Goal: Task Accomplishment & Management: Use online tool/utility

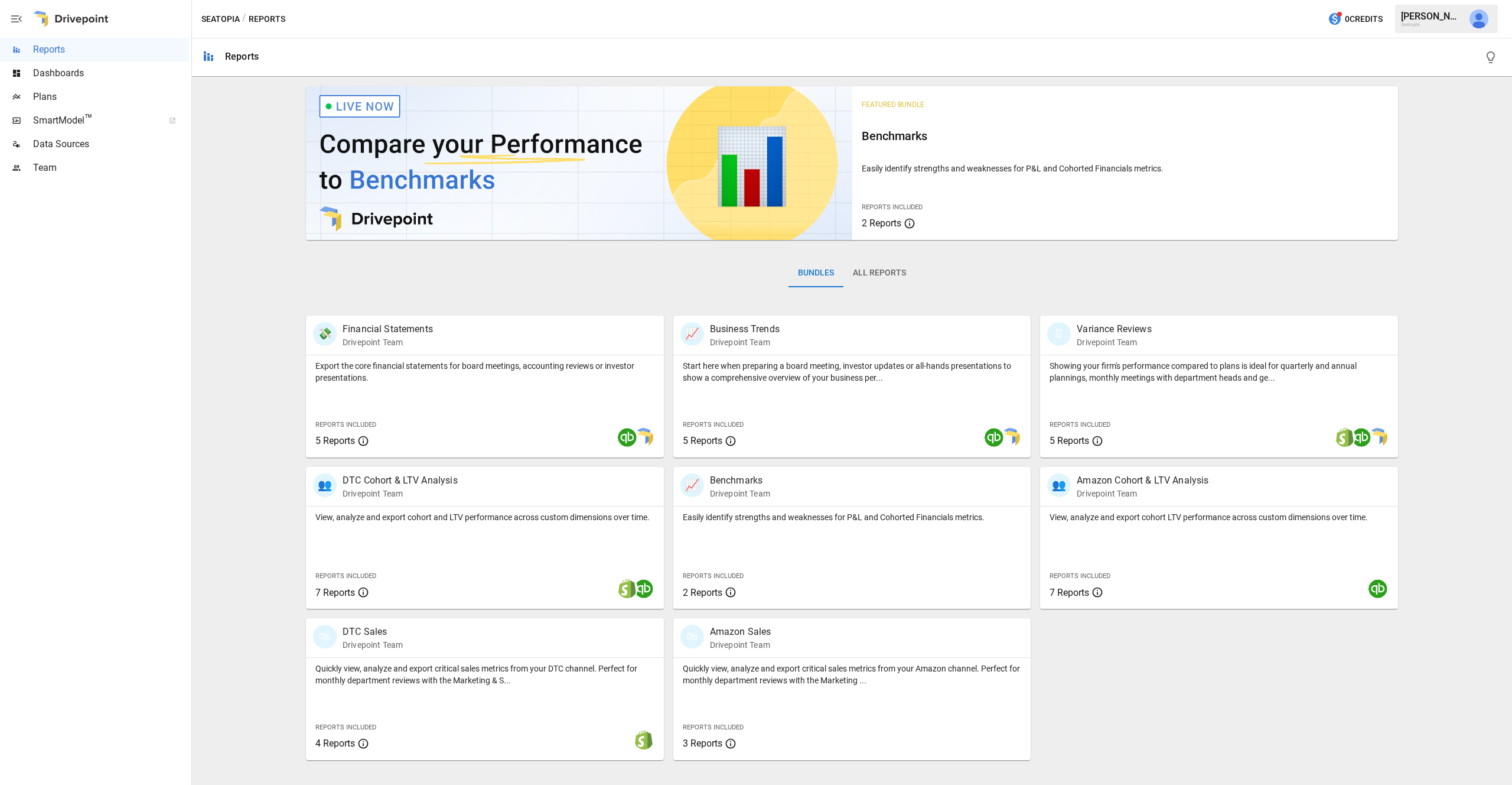
click at [56, 92] on span "Plans" at bounding box center [111, 96] width 156 height 15
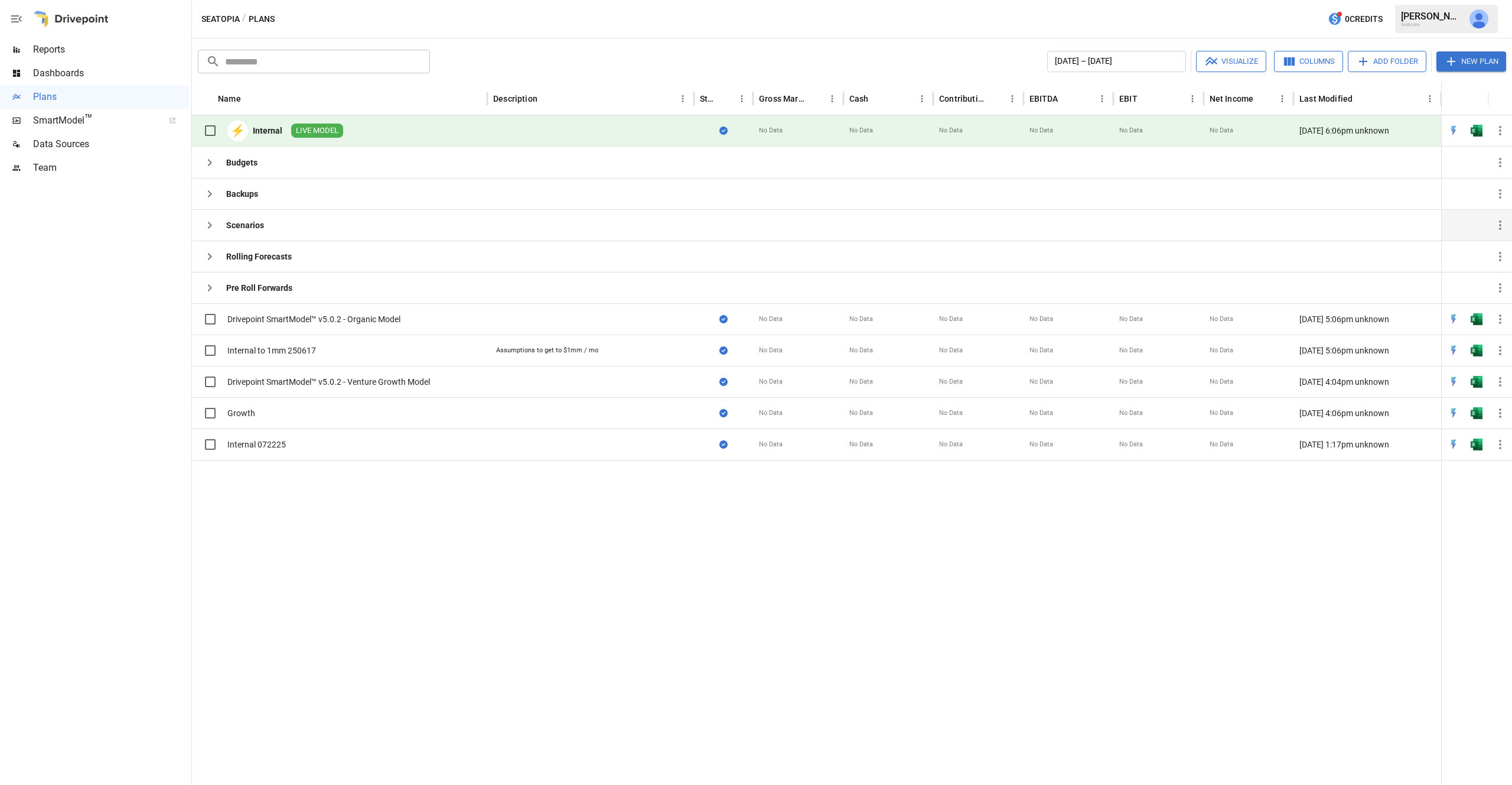
click at [211, 227] on icon "button" at bounding box center [209, 225] width 15 height 15
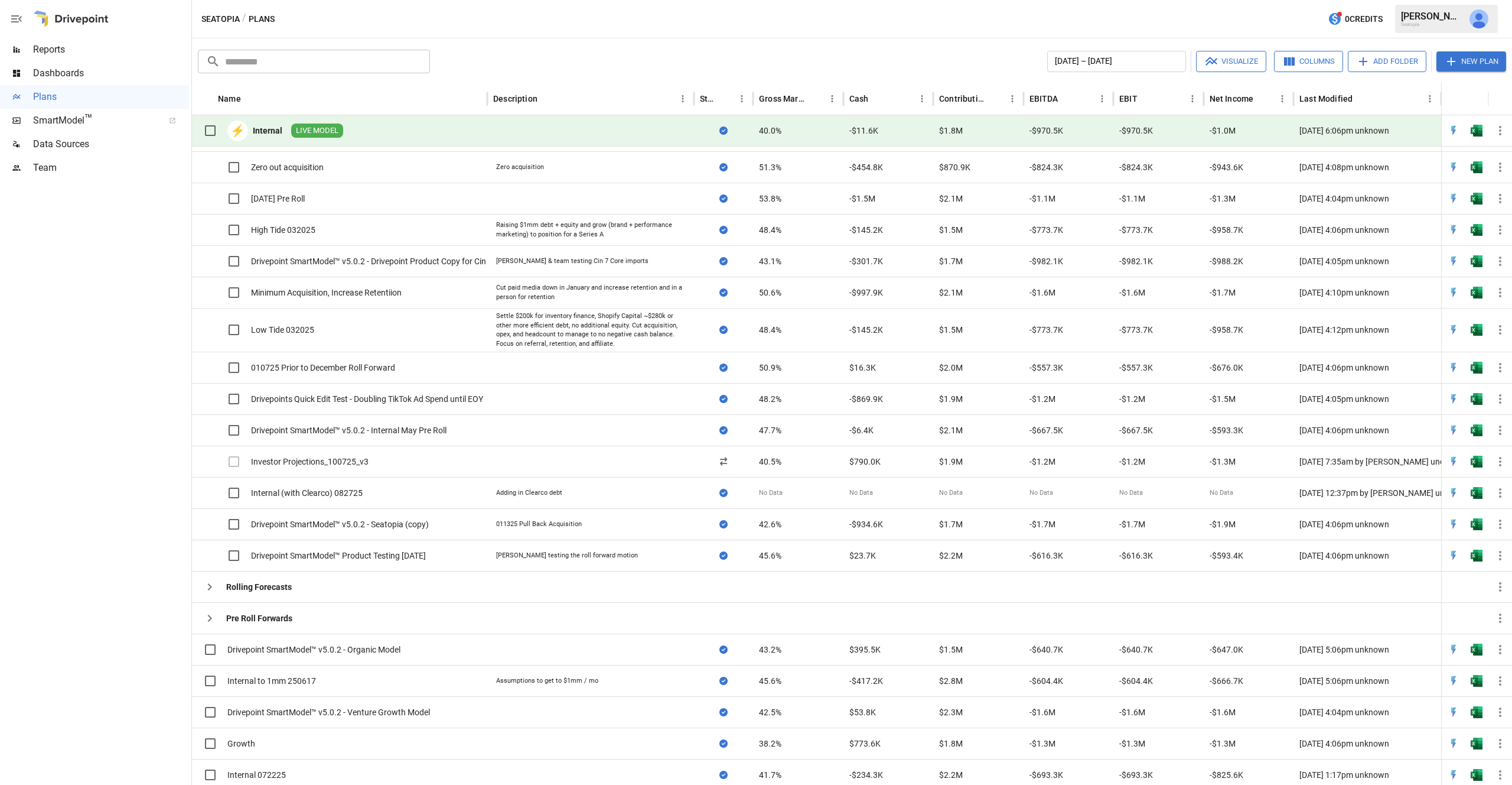
scroll to position [281, 0]
click at [1499, 461] on icon "button" at bounding box center [1500, 461] width 2 height 10
click at [339, 459] on div at bounding box center [756, 392] width 1512 height 785
click at [339, 459] on div "Set as Live Model Save as New Plan Sync to Web App Plan Info Update Description…" at bounding box center [756, 392] width 1512 height 785
click at [339, 459] on div "Investor Projections_100725_v3" at bounding box center [309, 461] width 118 height 12
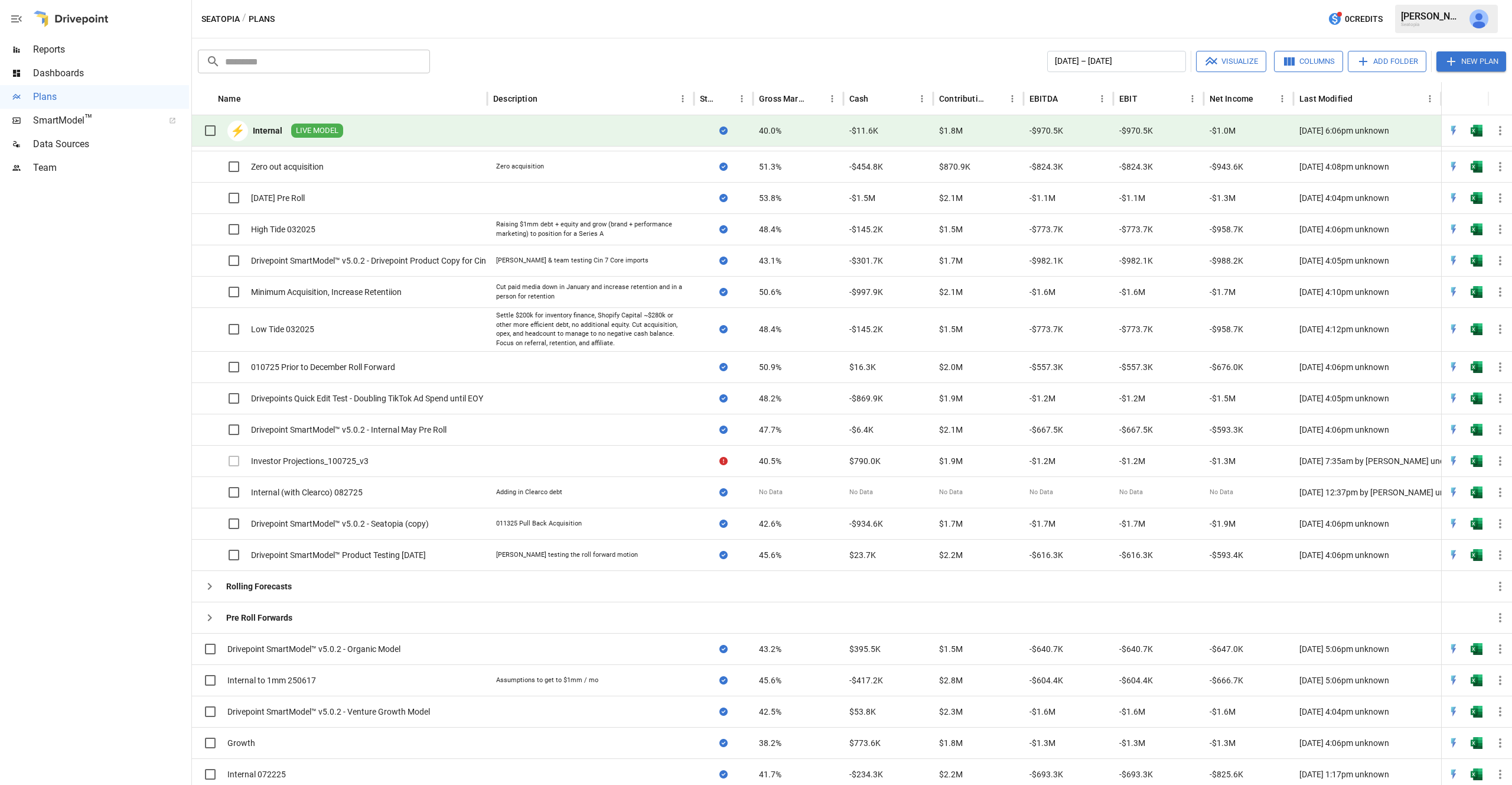
click at [339, 459] on div "Investor Projections_100725_v3" at bounding box center [309, 461] width 118 height 12
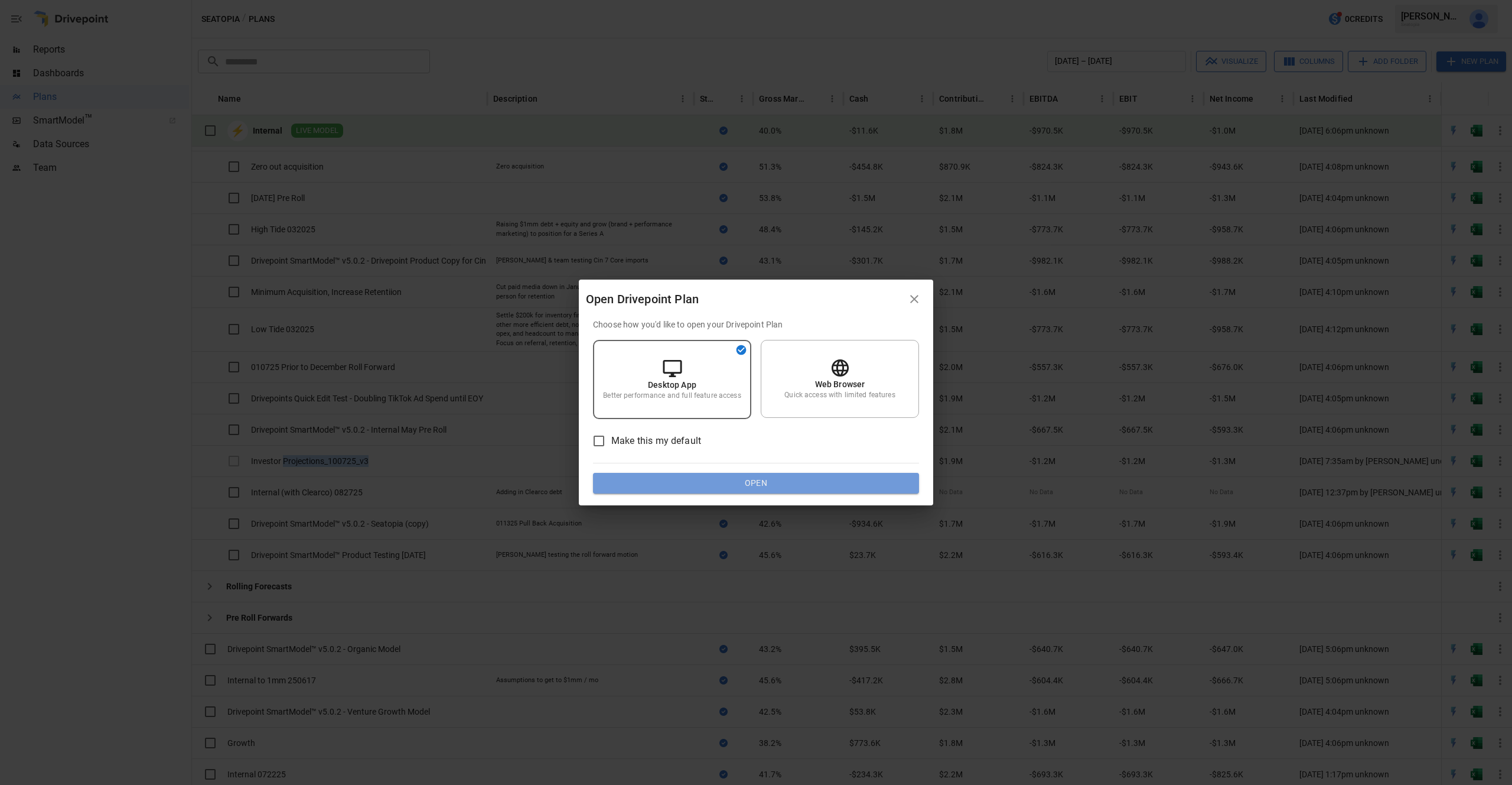
click at [780, 485] on button "Open" at bounding box center [756, 483] width 326 height 21
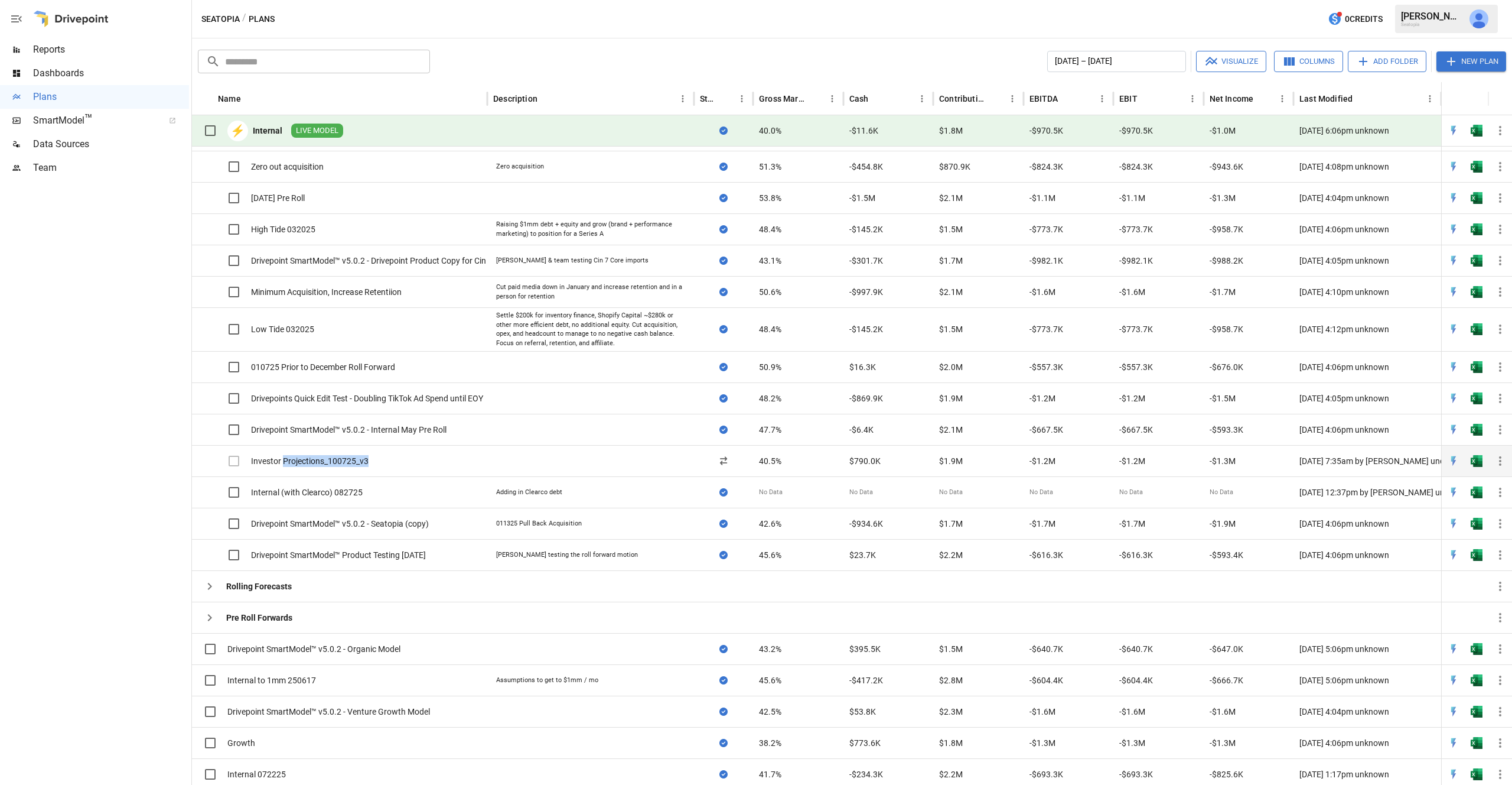
click at [312, 460] on div "Investor Projections_100725_v3" at bounding box center [309, 461] width 118 height 12
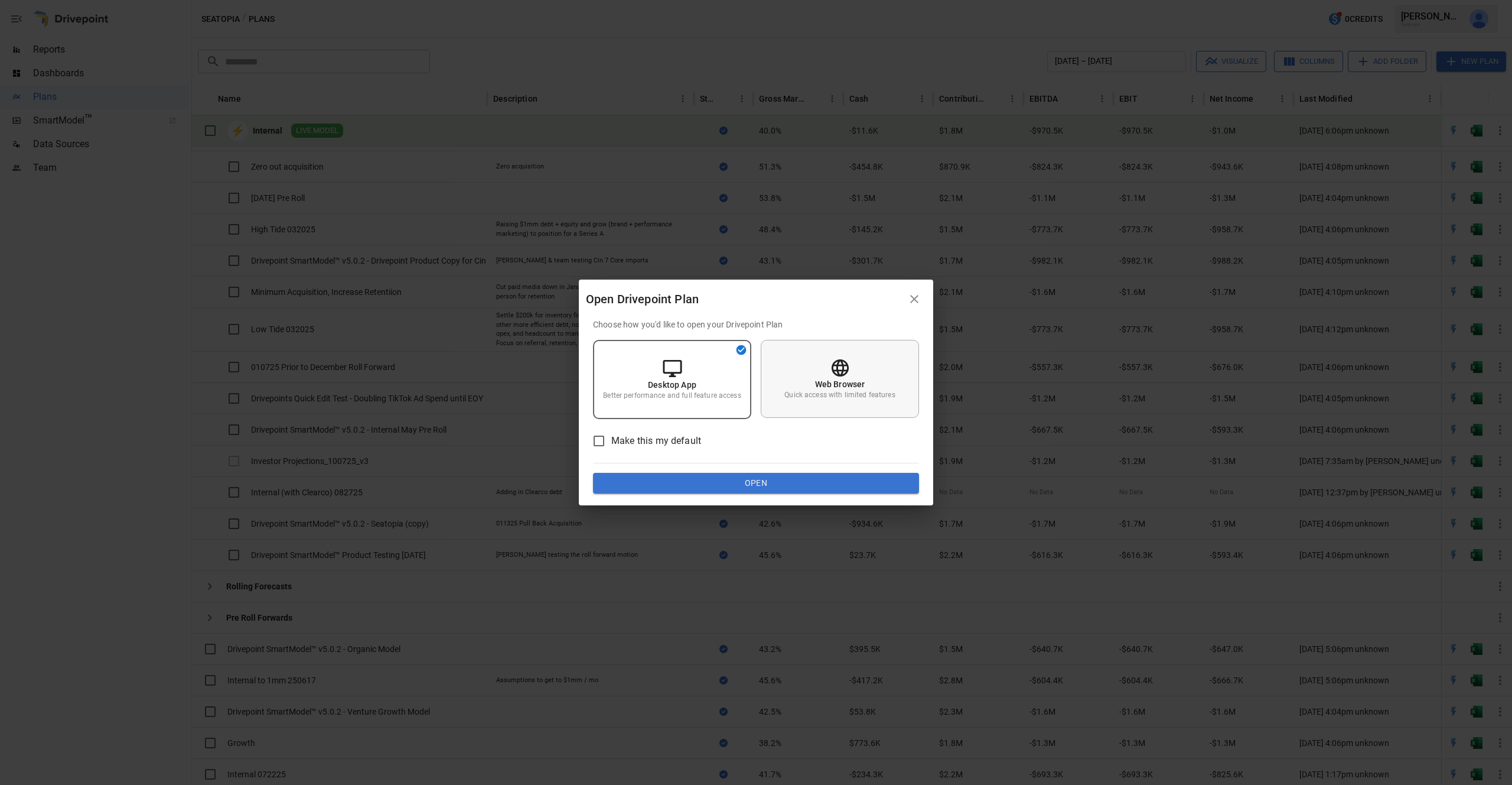
click at [796, 394] on p "Quick access with limited features" at bounding box center [840, 395] width 111 height 10
click at [783, 489] on button "Open" at bounding box center [756, 483] width 326 height 21
